Goal: Task Accomplishment & Management: Manage account settings

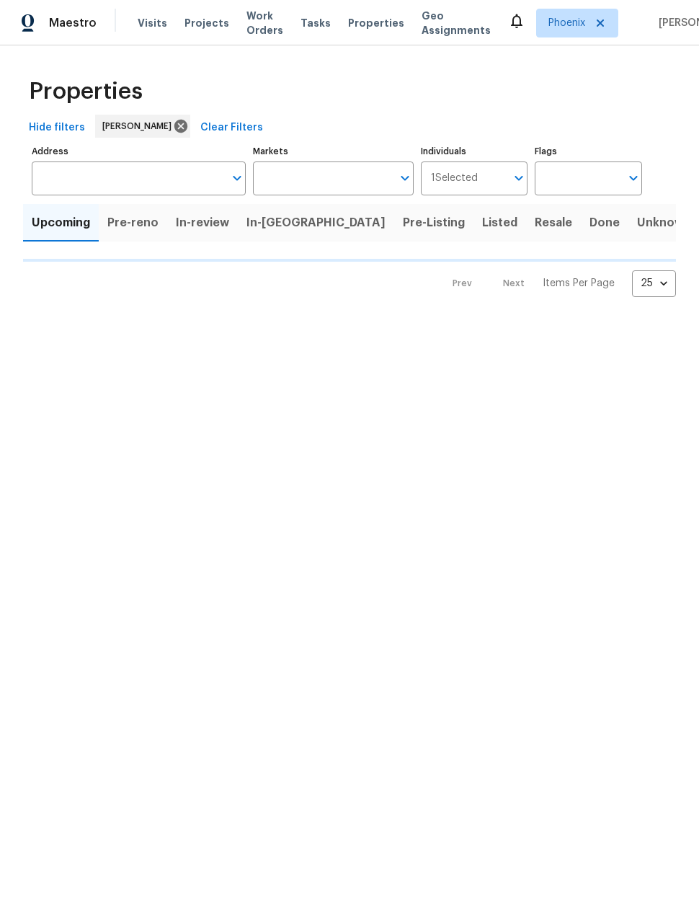
type input "100"
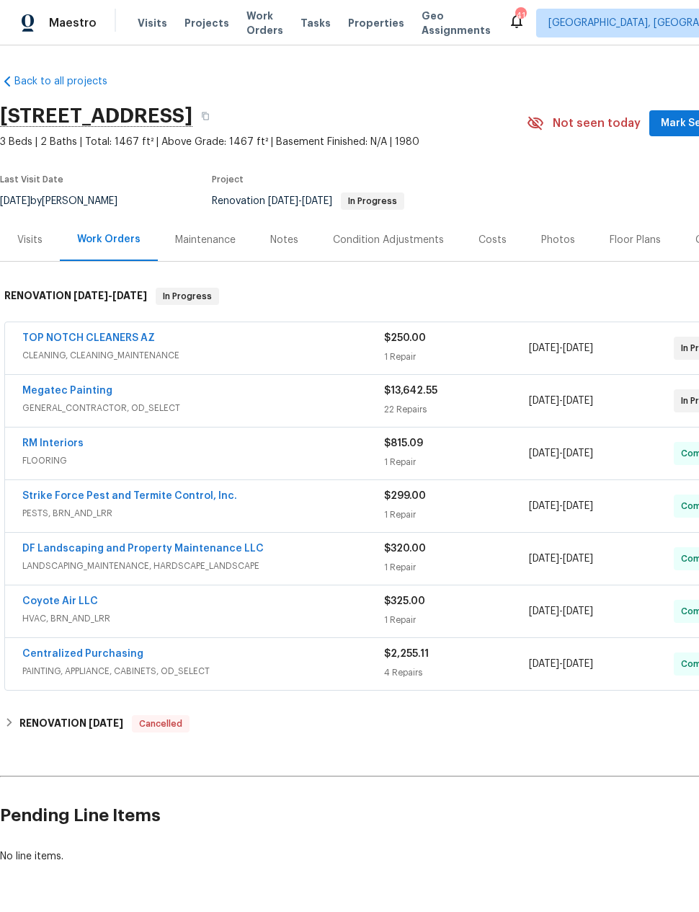
click at [43, 388] on link "Megatec Painting" at bounding box center [67, 391] width 90 height 10
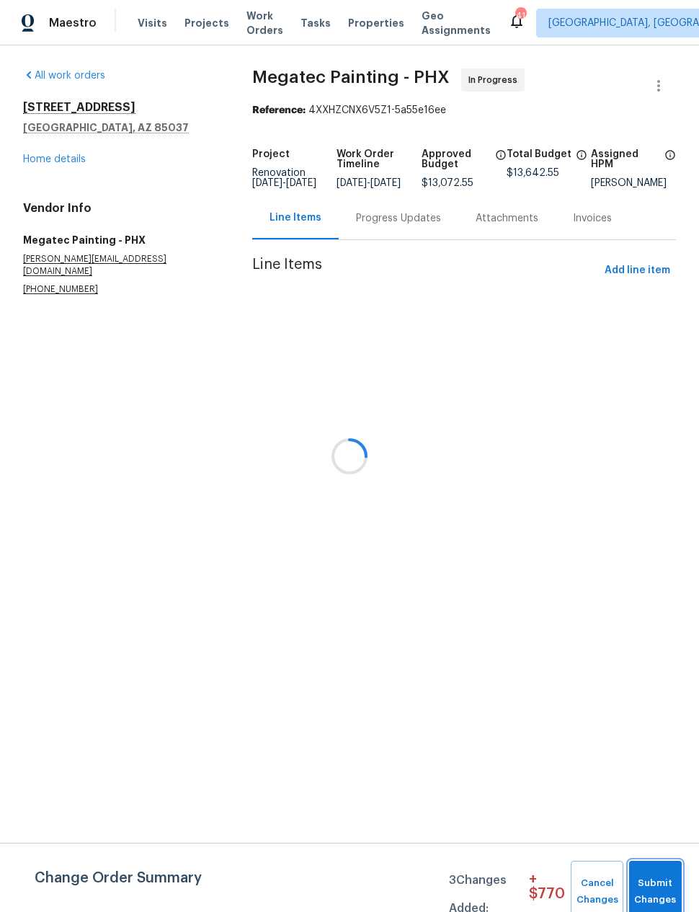
click at [659, 883] on span "Submit Changes" at bounding box center [655, 891] width 38 height 33
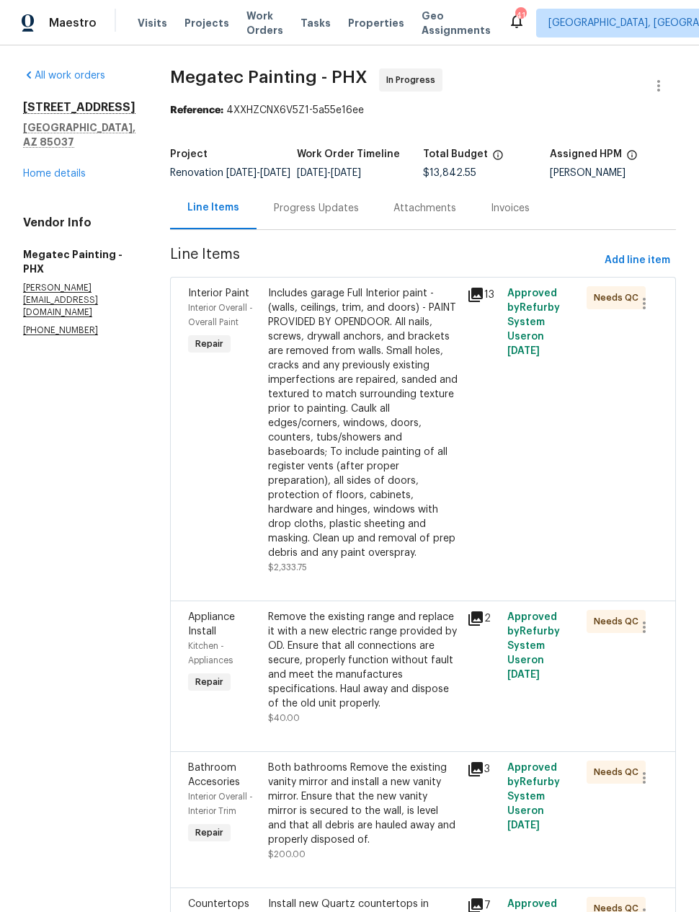
click at [52, 169] on link "Home details" at bounding box center [54, 174] width 63 height 10
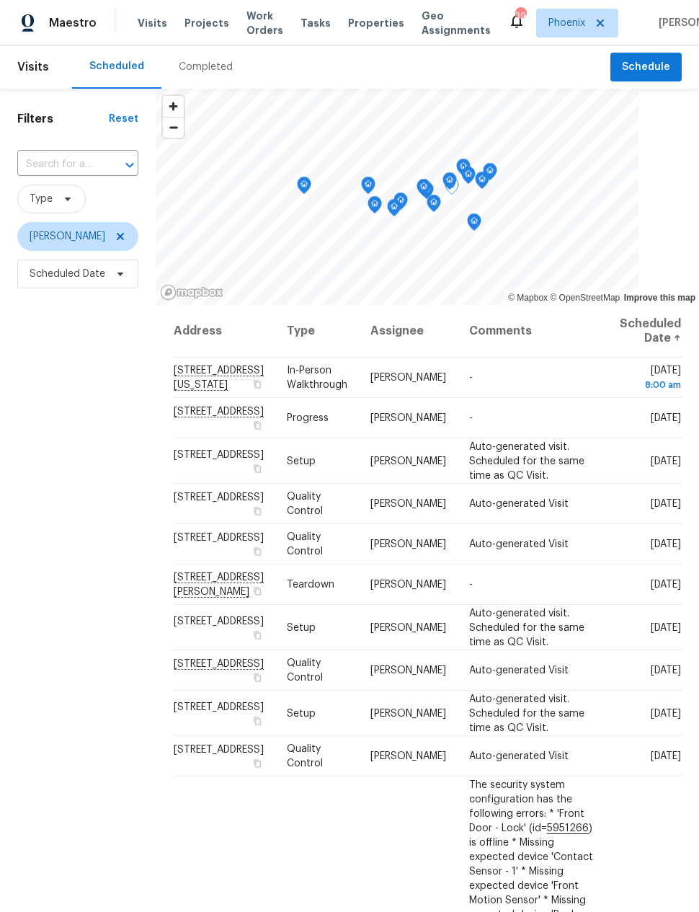
click at [0, 0] on icon at bounding box center [0, 0] width 0 height 0
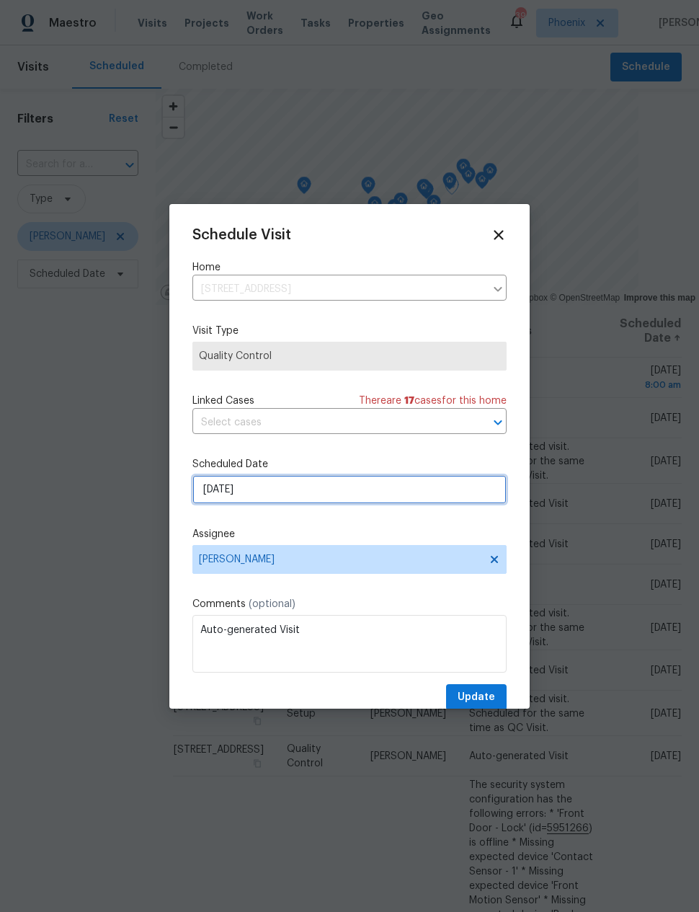
click at [213, 491] on input "9/2/2025" at bounding box center [349, 489] width 314 height 29
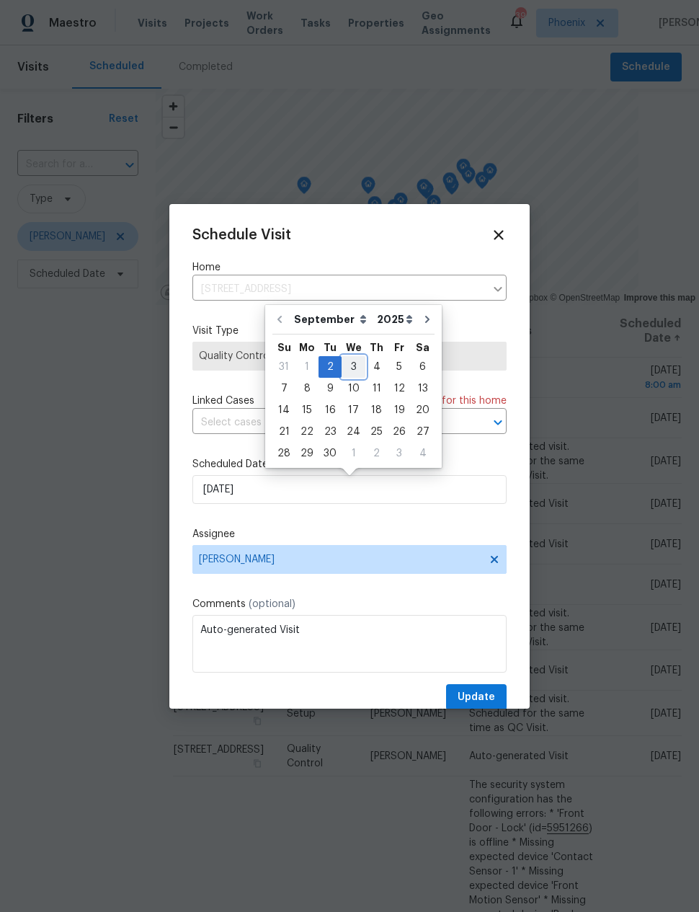
click at [350, 359] on div "3" at bounding box center [354, 367] width 24 height 20
type input "9/3/2025"
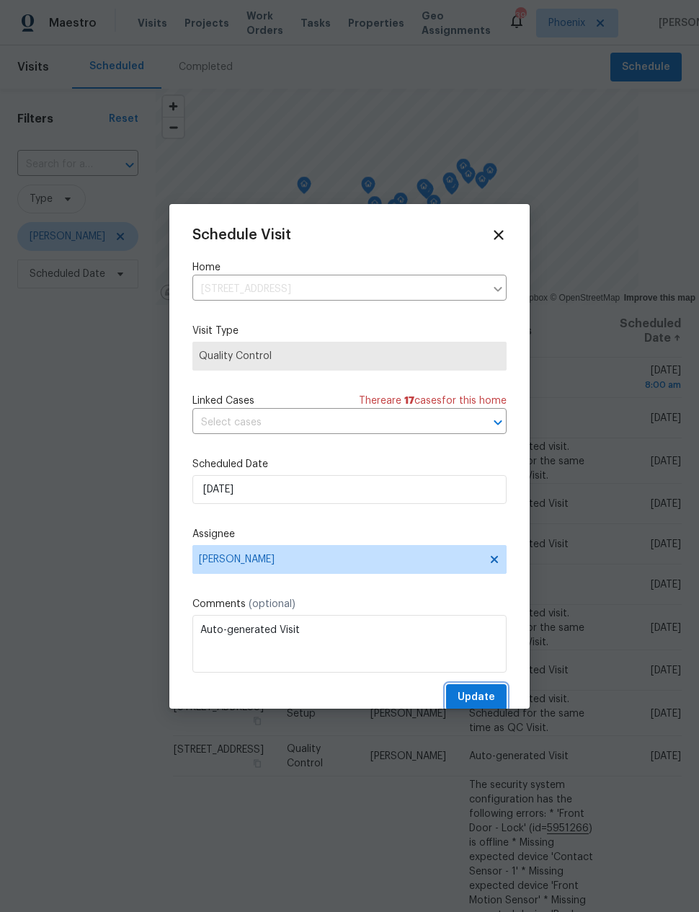
click at [489, 697] on span "Update" at bounding box center [476, 697] width 37 height 18
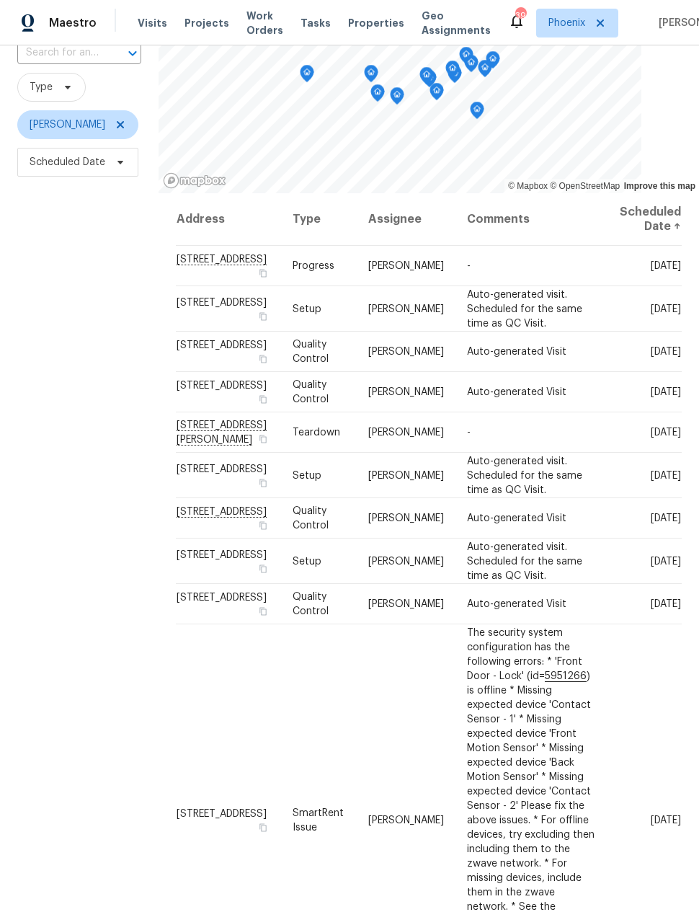
scroll to position [111, 0]
click at [0, 0] on icon at bounding box center [0, 0] width 0 height 0
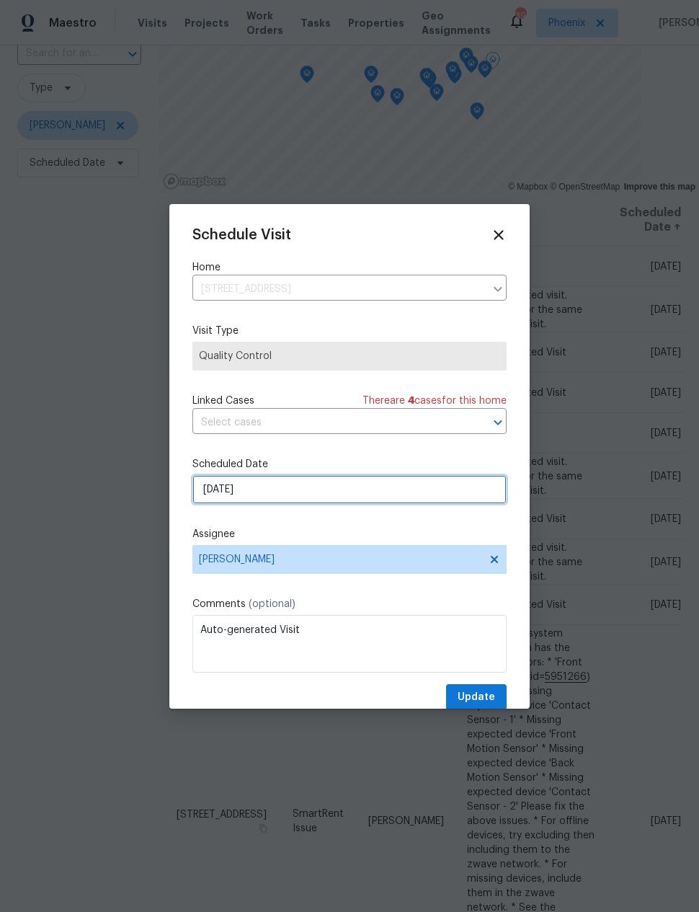
click at [244, 492] on input "[DATE]" at bounding box center [349, 489] width 314 height 29
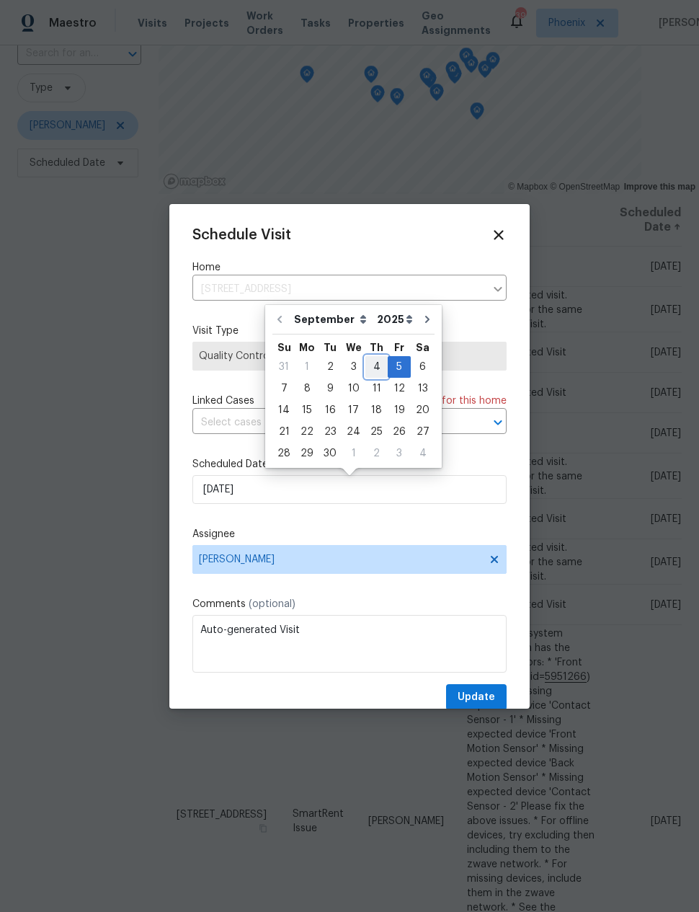
click at [371, 363] on div "4" at bounding box center [376, 367] width 22 height 20
type input "[DATE]"
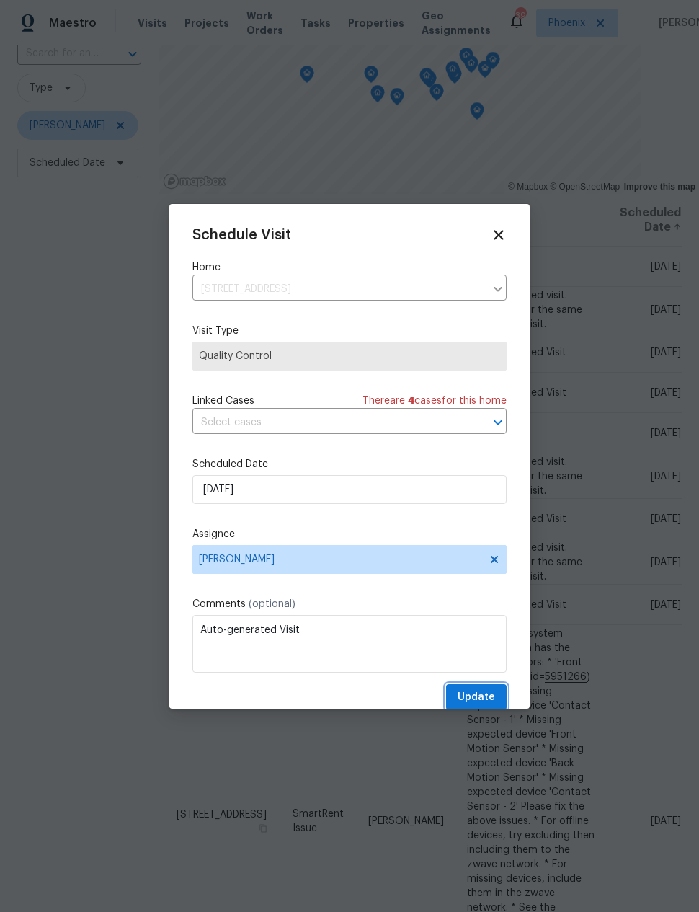
click at [475, 691] on span "Update" at bounding box center [476, 697] width 37 height 18
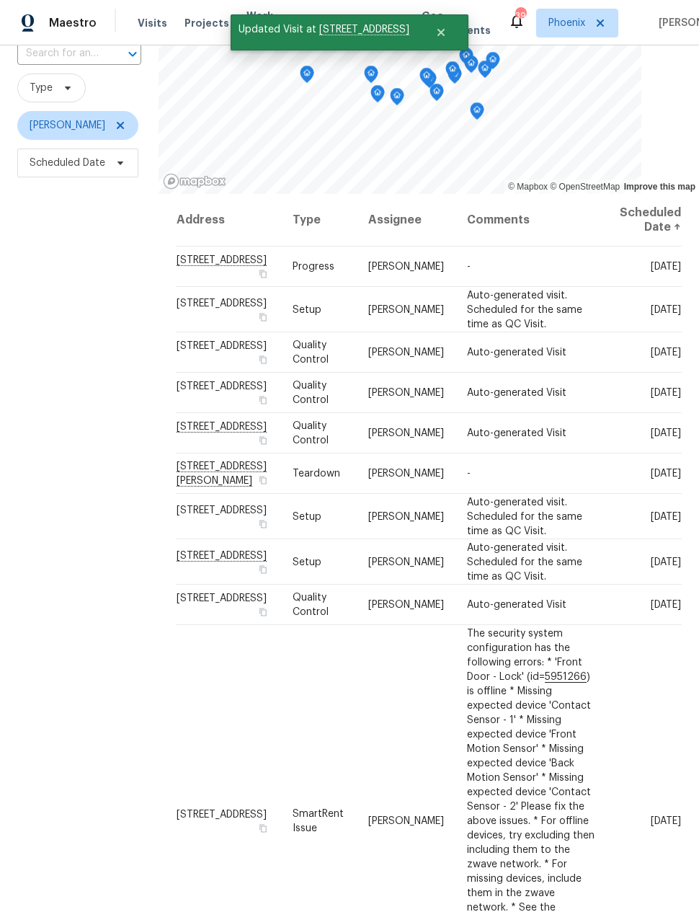
click at [78, 409] on div "Filters Reset ​ Type [PERSON_NAME] Scheduled Date" at bounding box center [79, 451] width 159 height 946
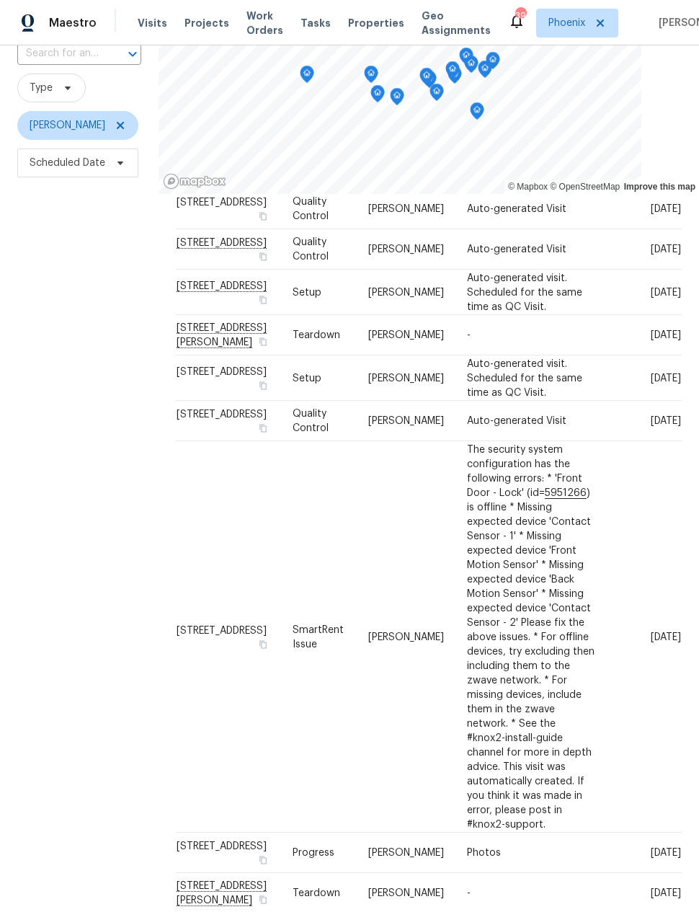
scroll to position [185, 0]
click at [0, 0] on icon at bounding box center [0, 0] width 0 height 0
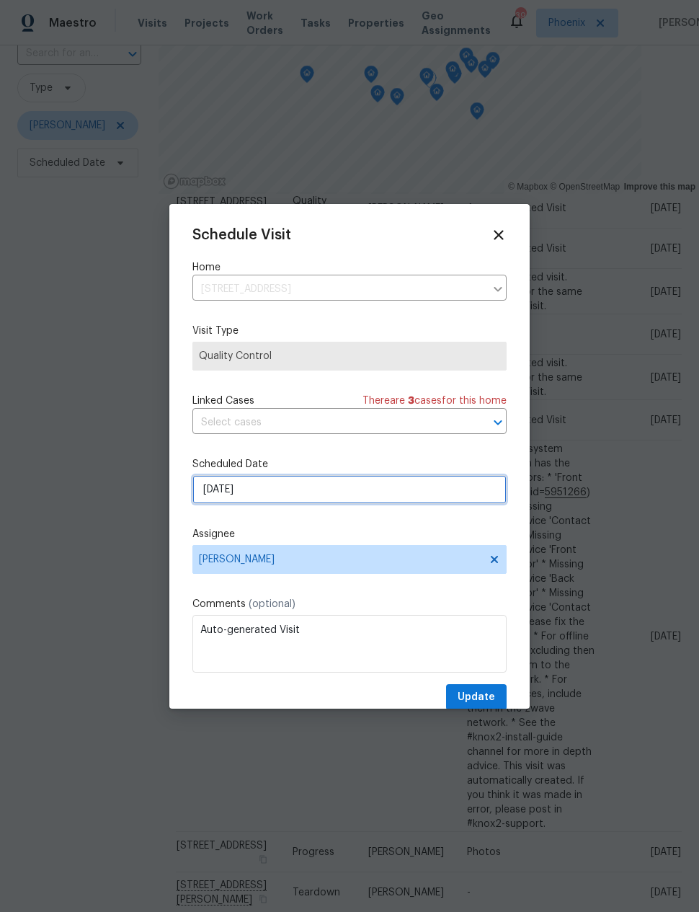
click at [218, 497] on input "[DATE]" at bounding box center [349, 489] width 314 height 29
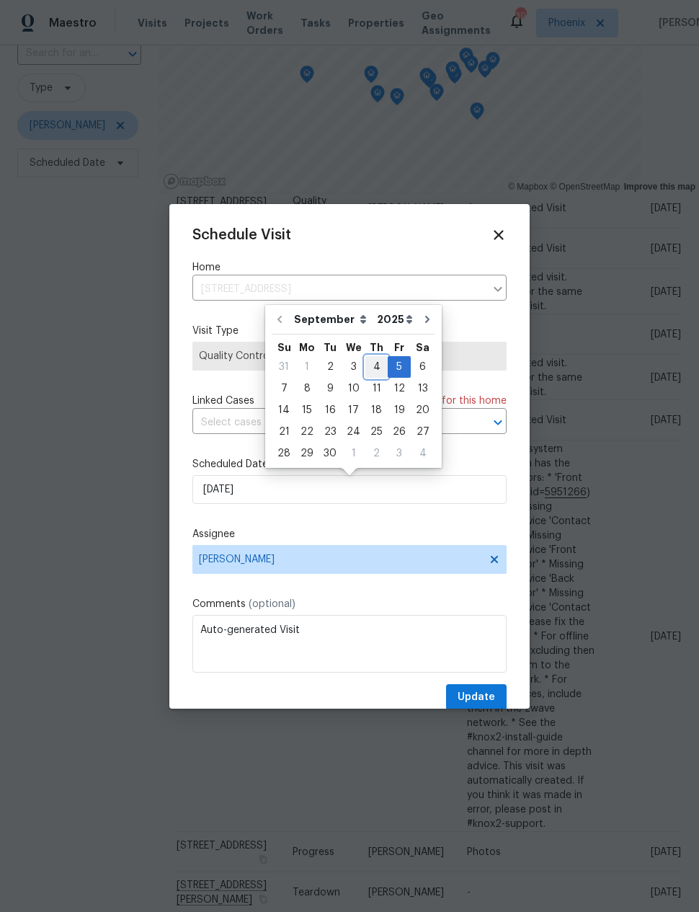
click at [373, 360] on div "4" at bounding box center [376, 367] width 22 height 20
type input "[DATE]"
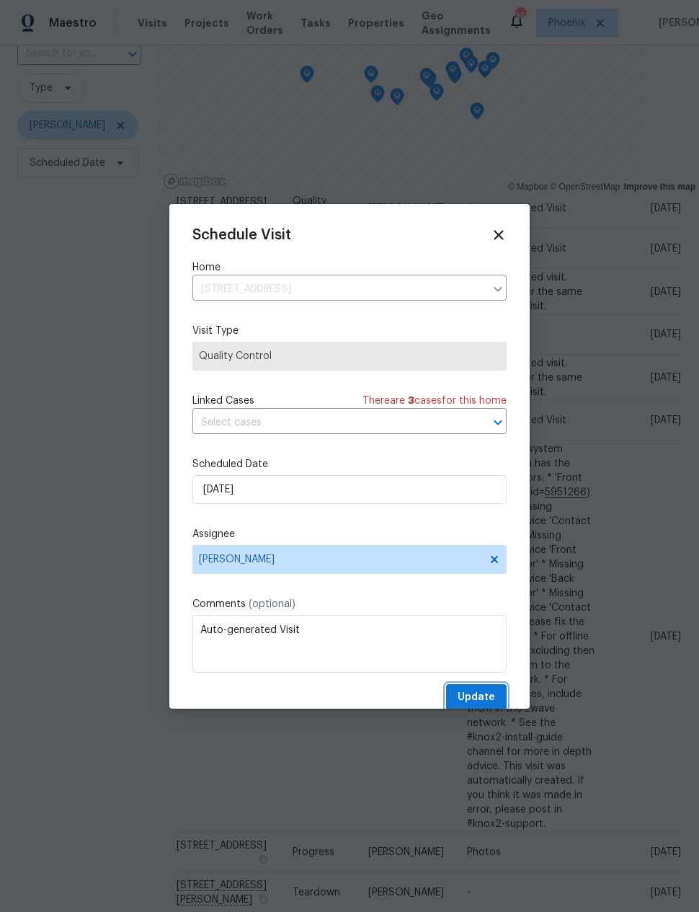
click at [476, 694] on span "Update" at bounding box center [476, 697] width 37 height 18
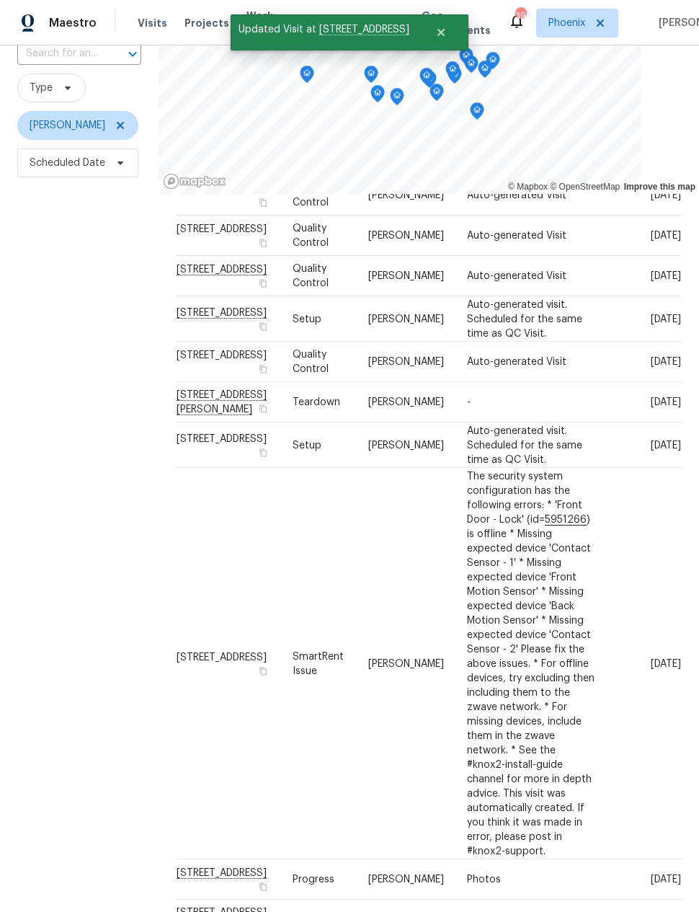
scroll to position [122, 0]
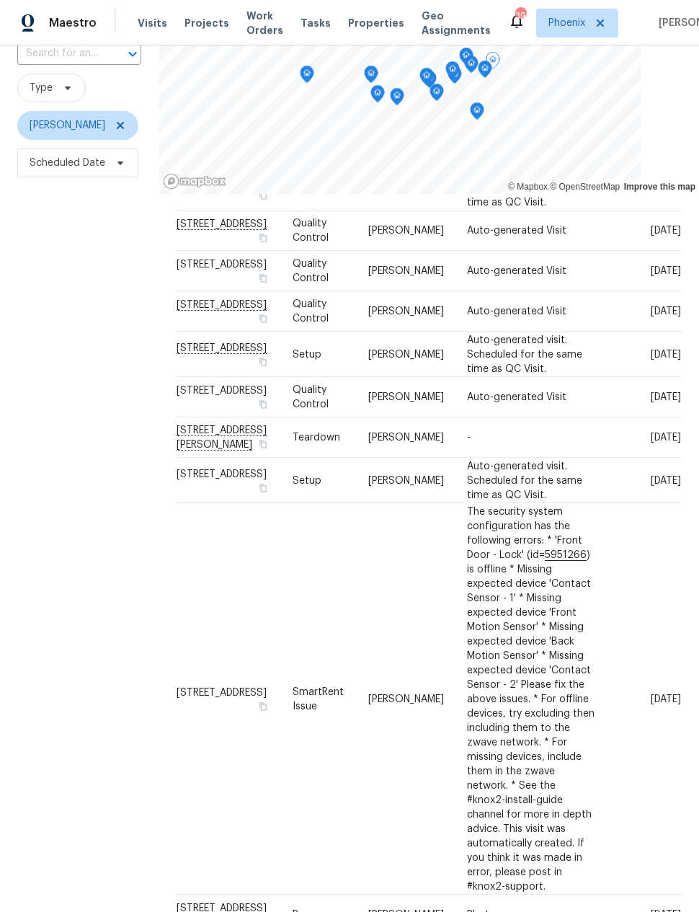
click at [0, 0] on icon at bounding box center [0, 0] width 0 height 0
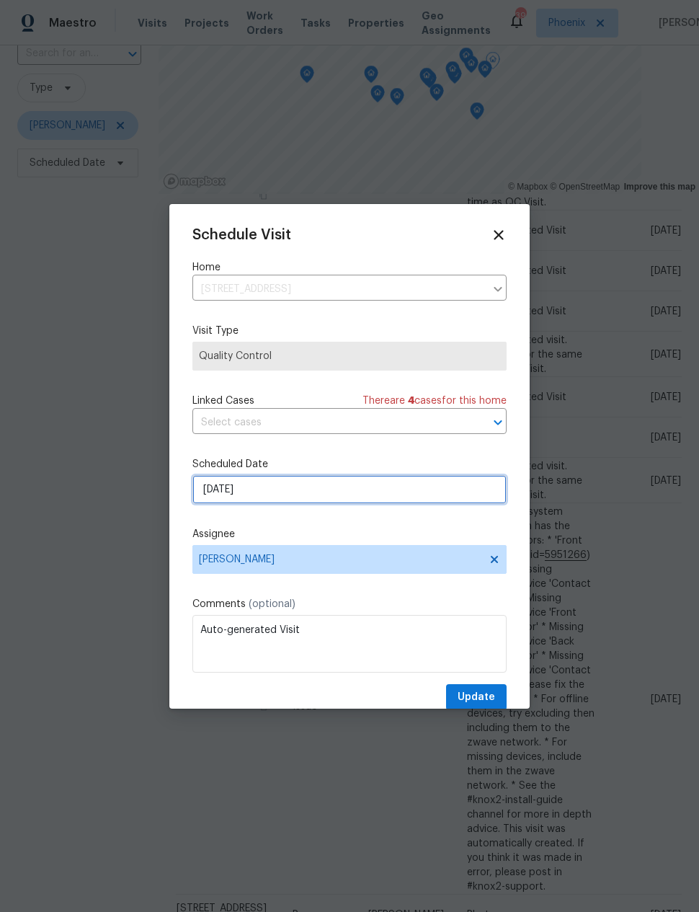
click at [213, 487] on input "[DATE]" at bounding box center [349, 489] width 314 height 29
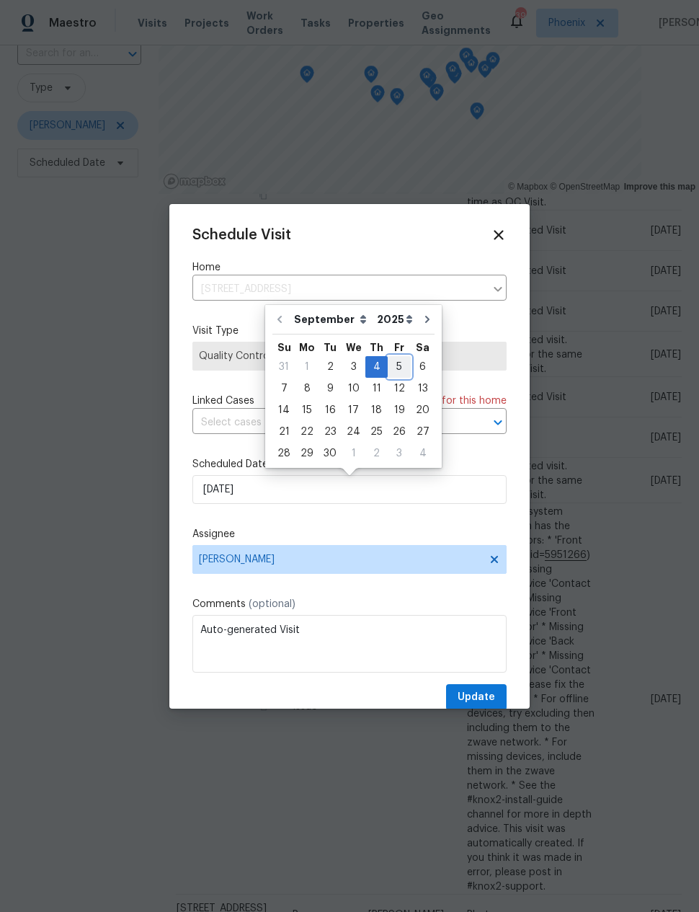
click at [396, 365] on div "5" at bounding box center [399, 367] width 23 height 20
type input "[DATE]"
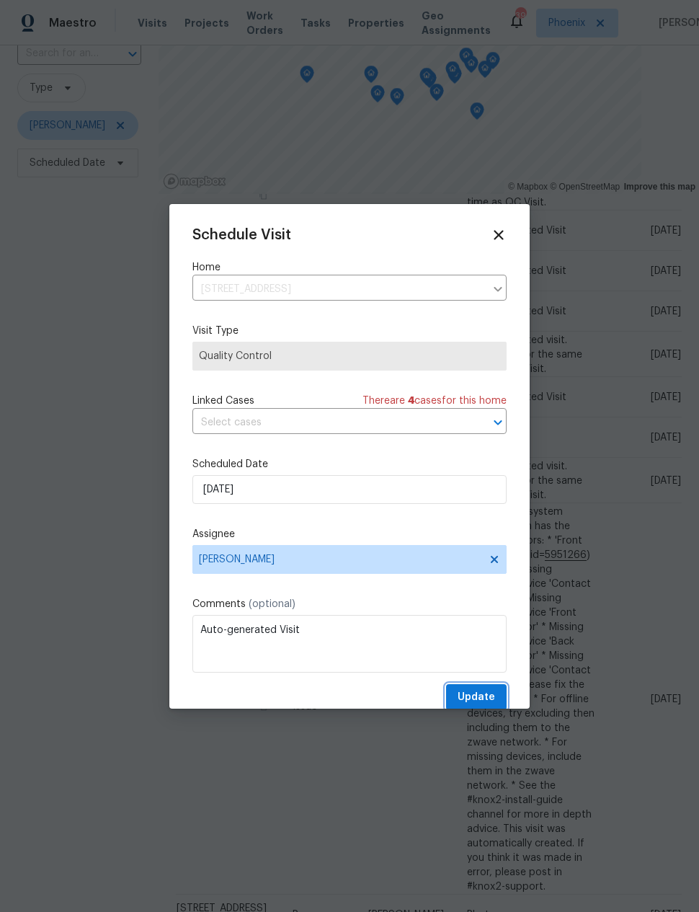
click at [481, 692] on span "Update" at bounding box center [476, 697] width 37 height 18
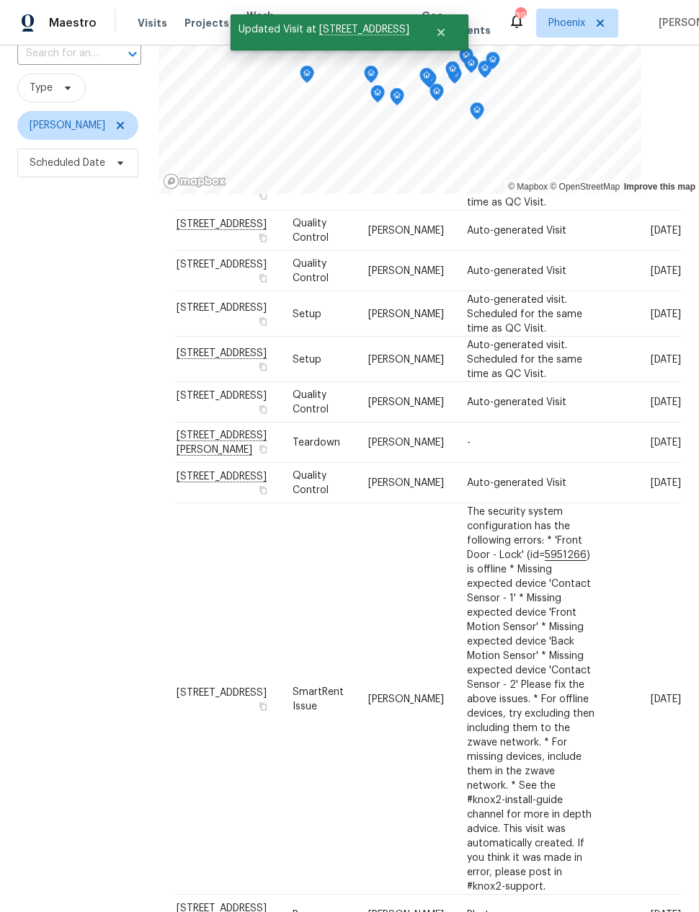
click at [105, 519] on div "Filters Reset ​ Type [PERSON_NAME] Scheduled Date" at bounding box center [79, 451] width 159 height 946
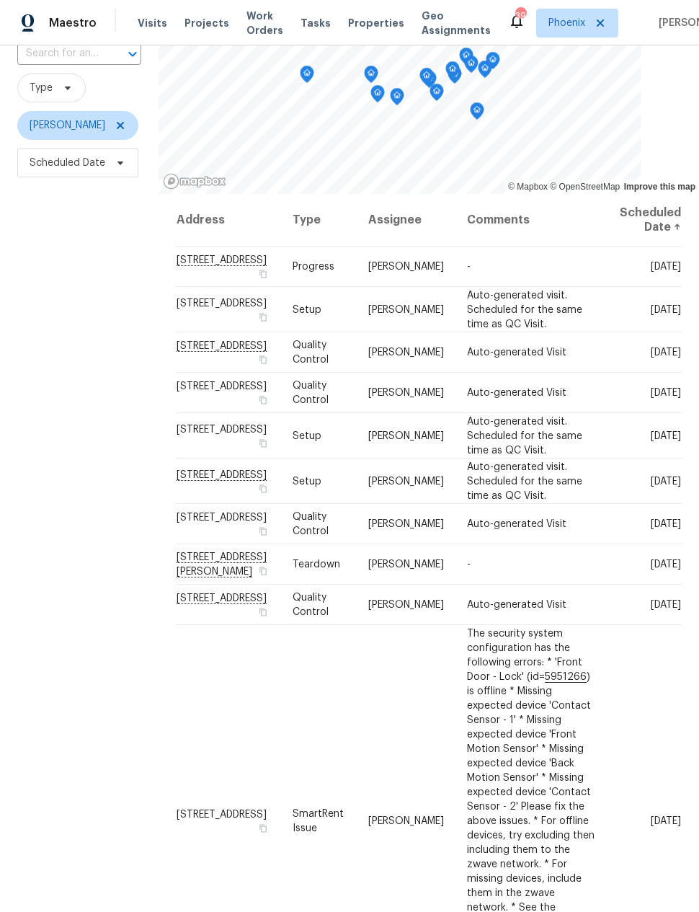
scroll to position [0, 0]
